Goal: Information Seeking & Learning: Find specific fact

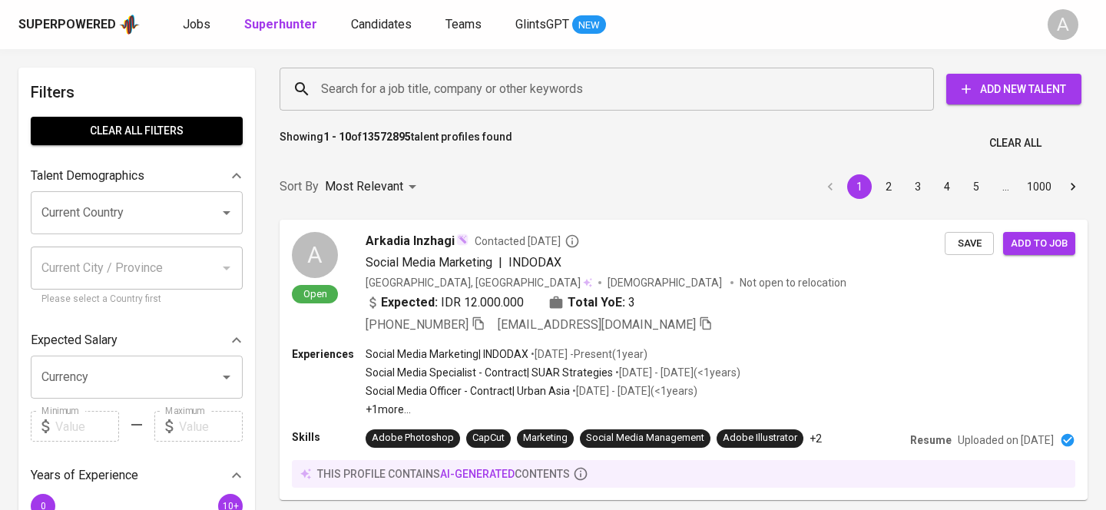
click at [519, 87] on input "Search for a job title, company or other keywords" at bounding box center [610, 89] width 587 height 29
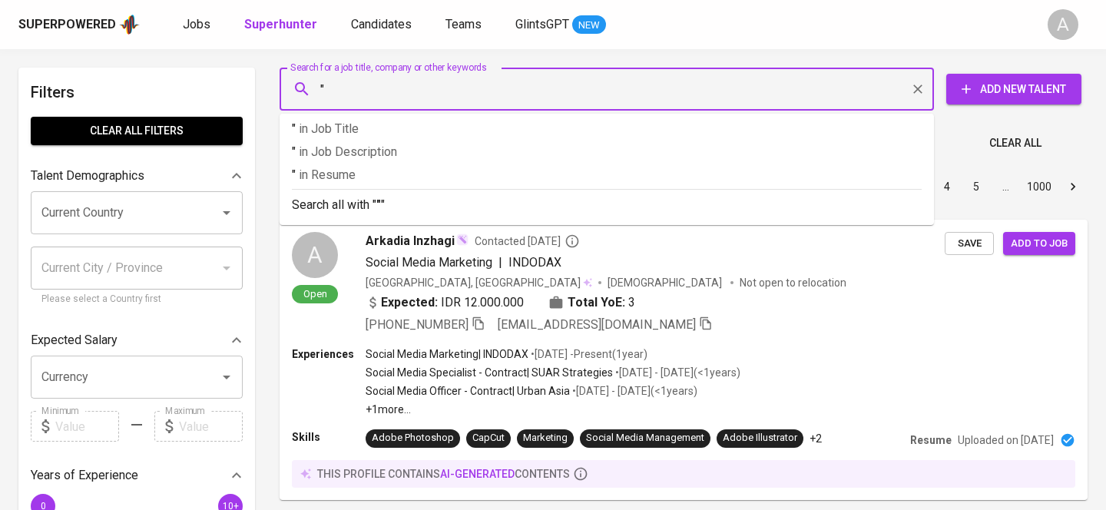
paste input "test [PERSON_NAME]"
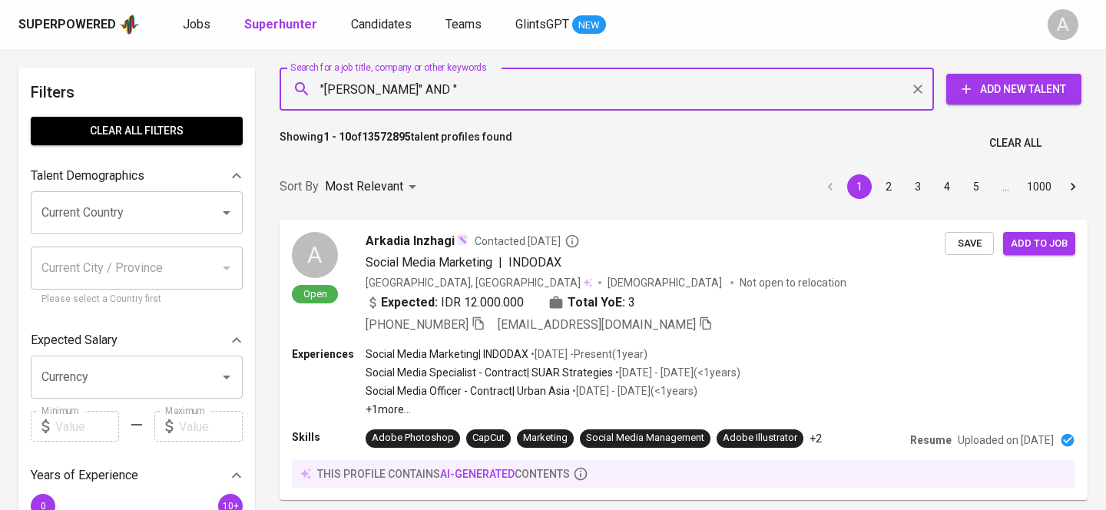
paste input "[EMAIL_ADDRESS][DOMAIN_NAME]"
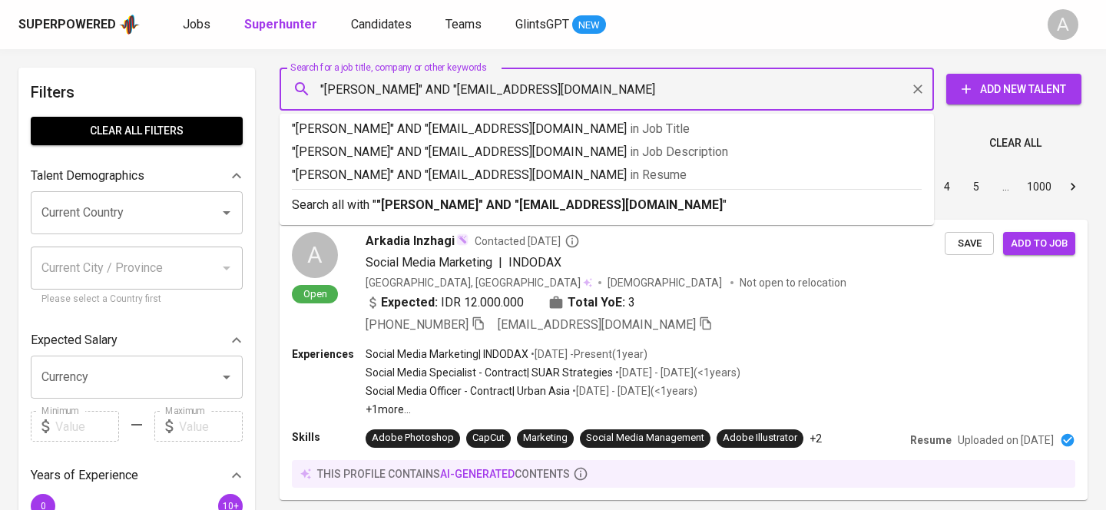
type input ""[PERSON_NAME]" AND "[EMAIL_ADDRESS][DOMAIN_NAME]""
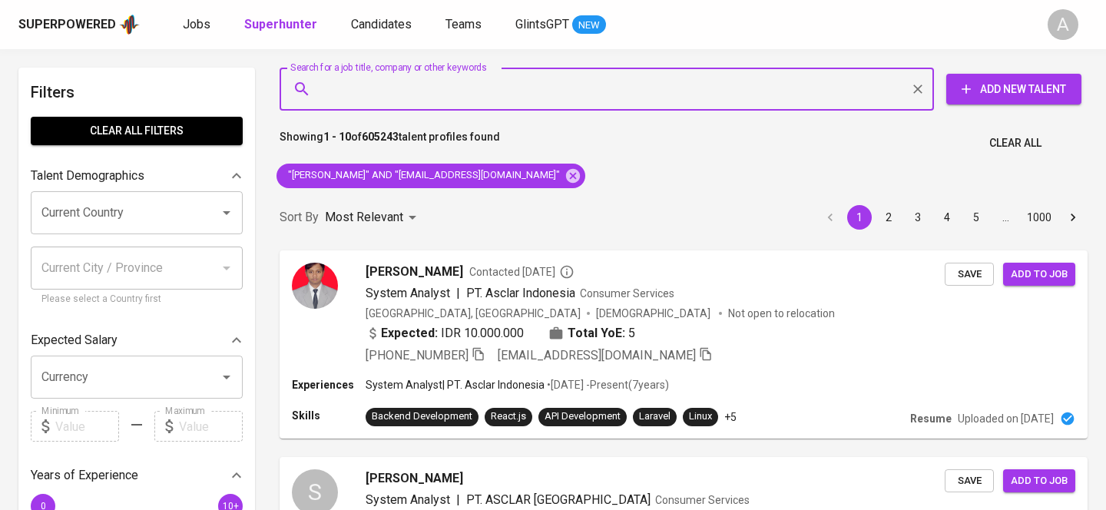
scroll to position [45, 0]
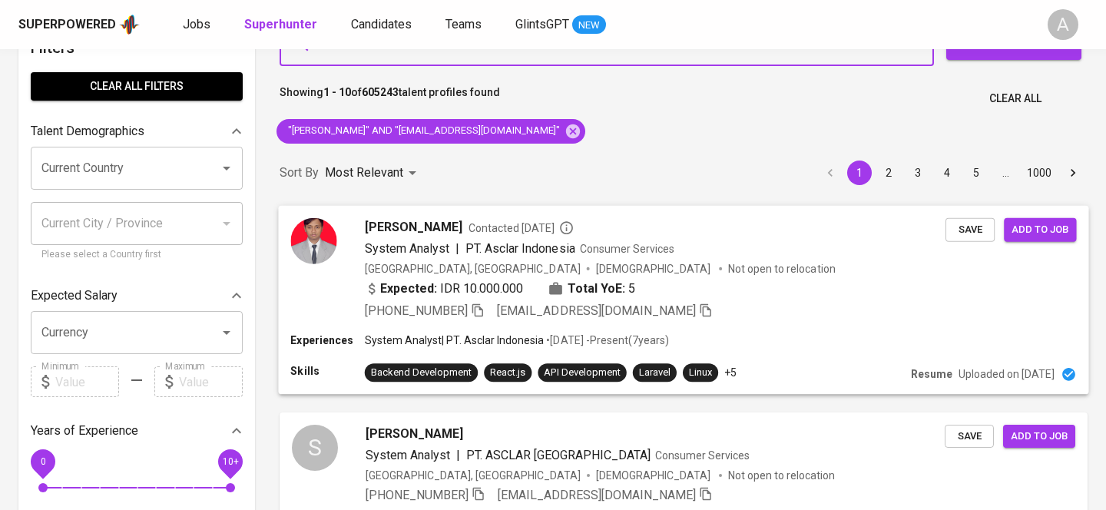
click at [711, 281] on div "Expected: IDR 10.000.000 Total YoE: 5" at bounding box center [655, 290] width 581 height 22
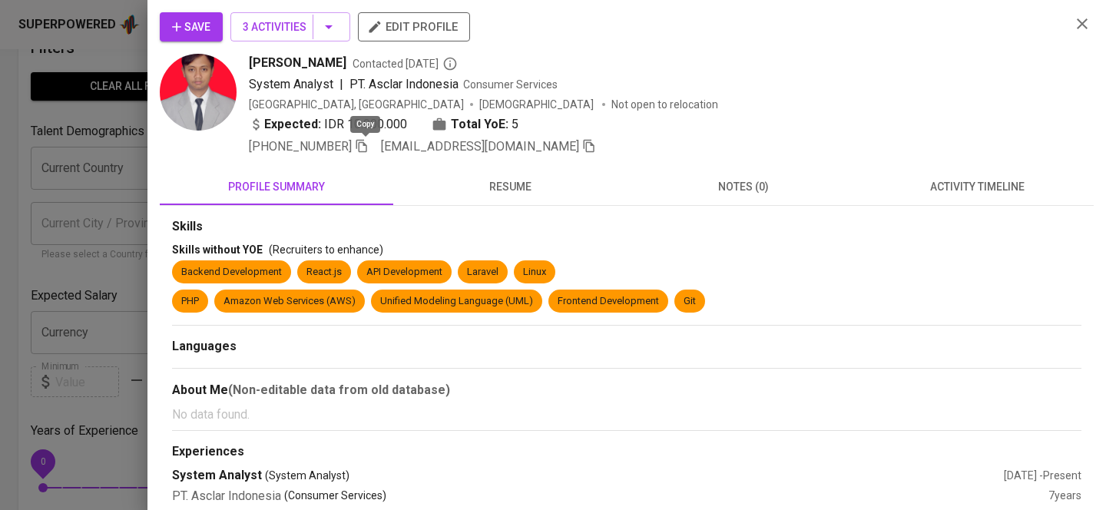
click at [369, 143] on icon "button" at bounding box center [362, 146] width 14 height 14
click at [1085, 13] on button "button" at bounding box center [1082, 23] width 23 height 23
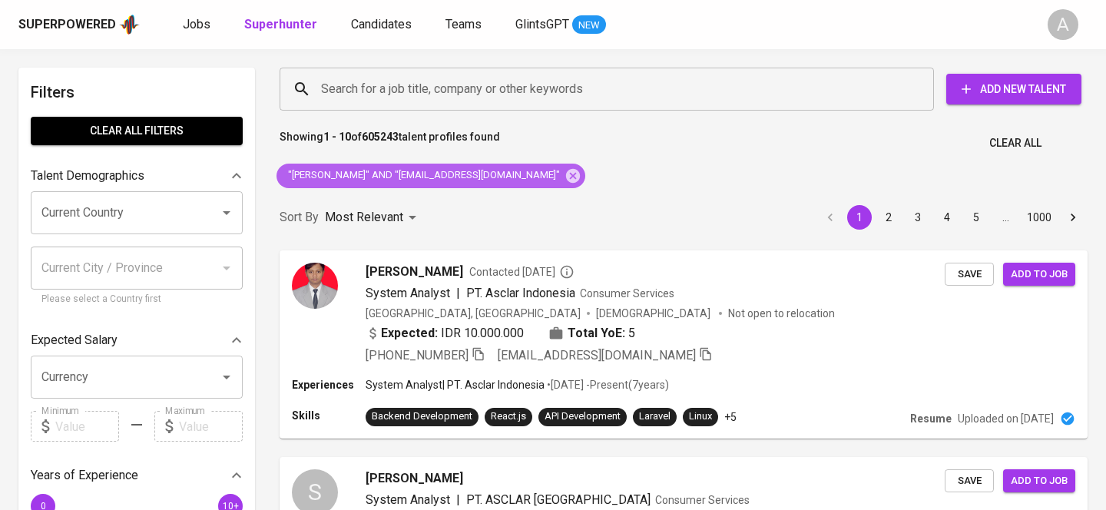
click at [574, 176] on icon at bounding box center [573, 175] width 17 height 17
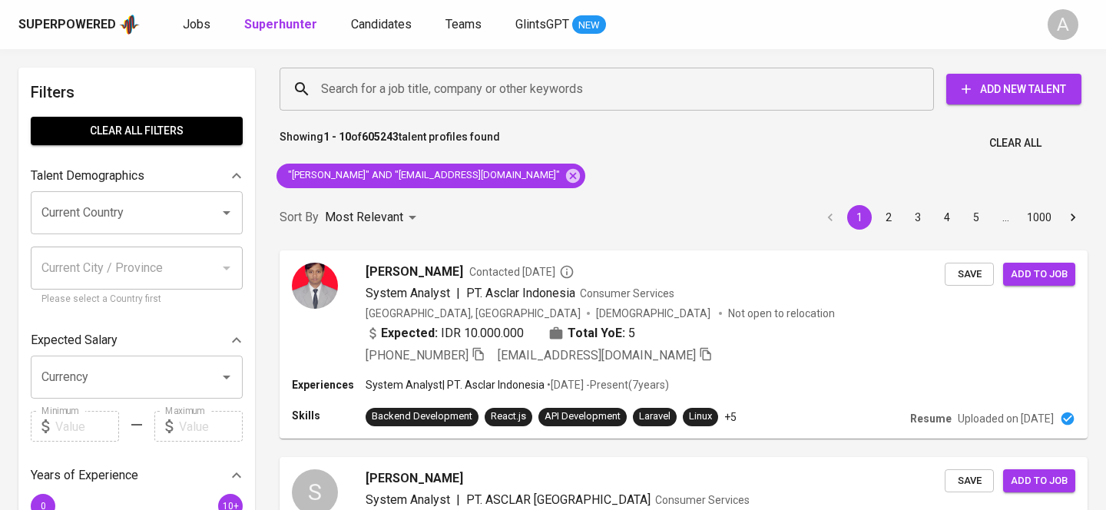
click at [573, 194] on div "Sort By Most Relevant MOST_RELEVANT 1 2 3 4 5 … 1000" at bounding box center [683, 217] width 827 height 47
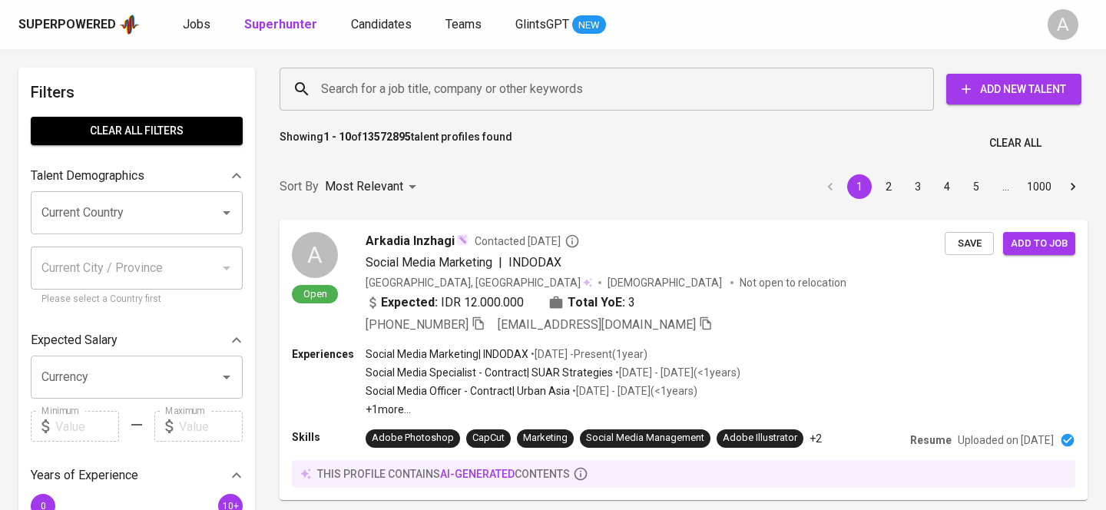
click at [575, 84] on input "Search for a job title, company or other keywords" at bounding box center [610, 89] width 587 height 29
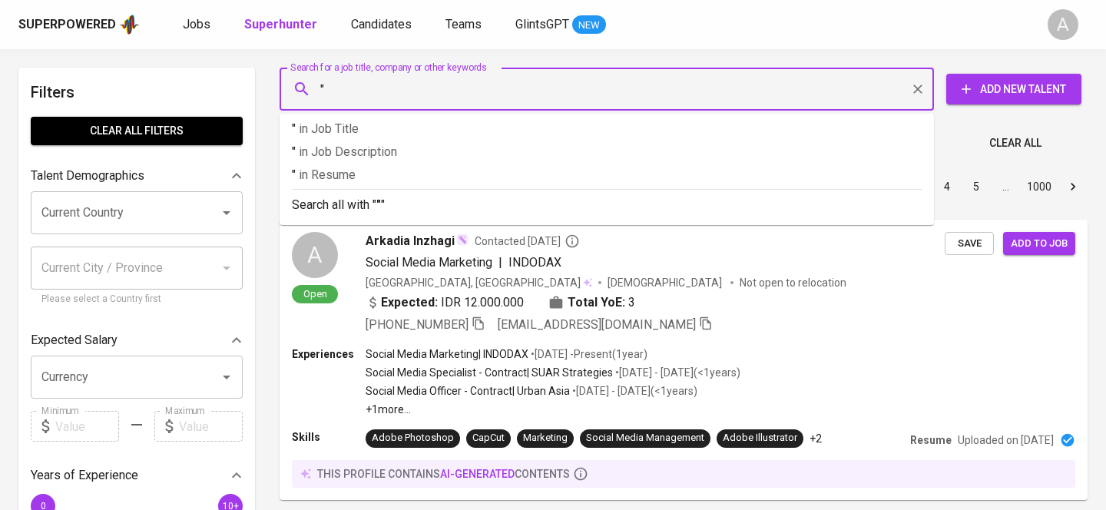
paste input "[PERSON_NAME] Erwan [PERSON_NAME]"
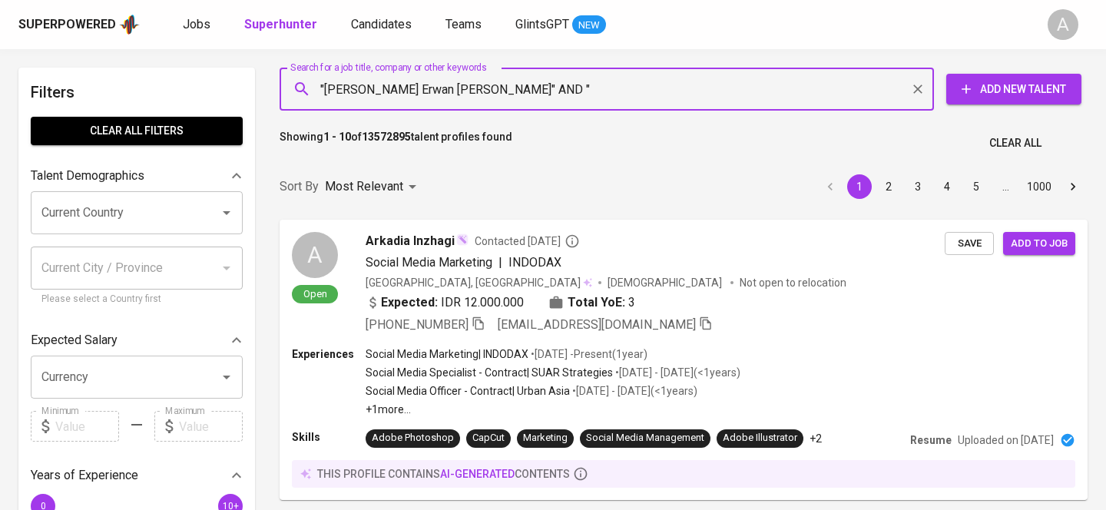
paste input "[PERSON_NAME][EMAIL_ADDRESS][DOMAIN_NAME]"
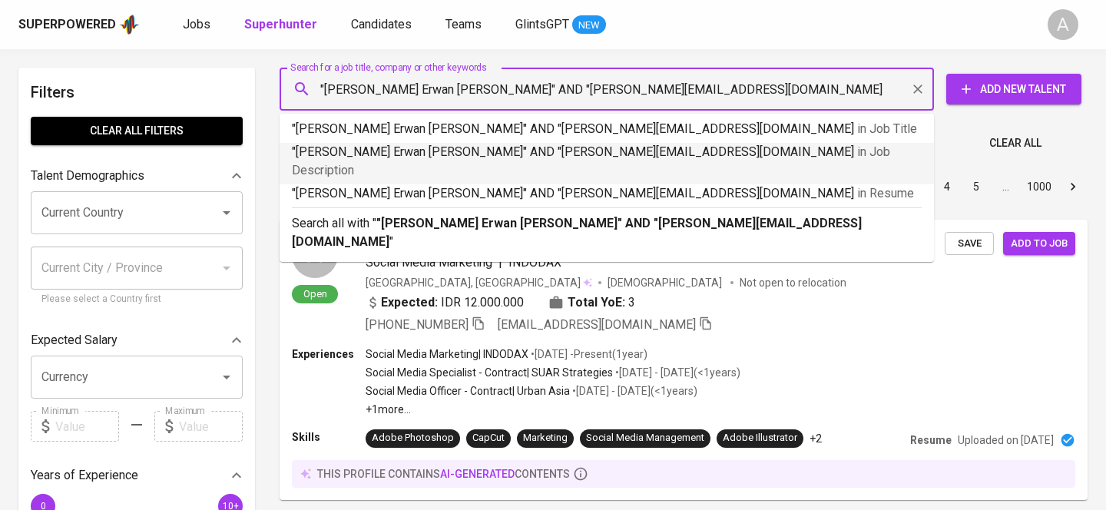
type input ""[PERSON_NAME] Erwan [PERSON_NAME]" AND "[PERSON_NAME][EMAIL_ADDRESS][DOMAIN_NA…"
